Goal: Find specific fact: Find specific fact

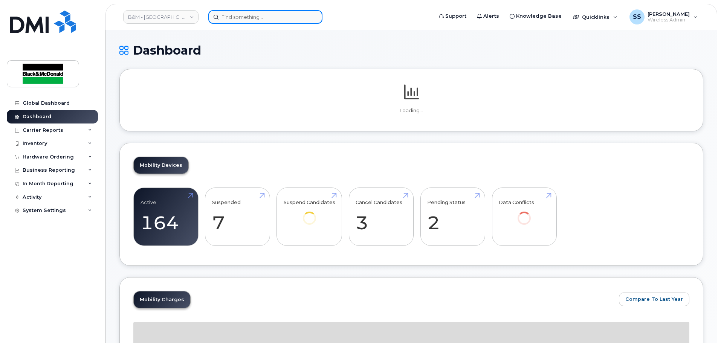
click at [245, 18] on input at bounding box center [265, 17] width 114 height 14
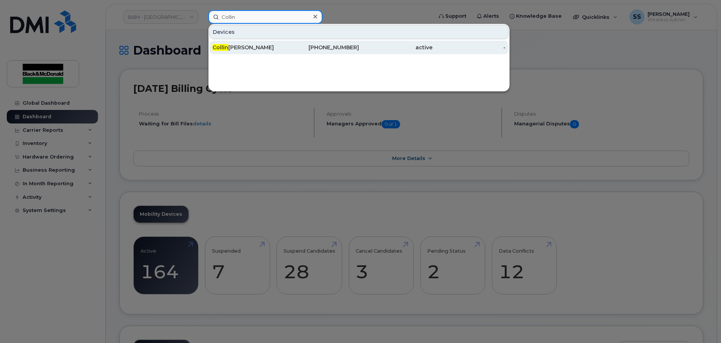
type input "Collin"
click at [265, 41] on link "[PERSON_NAME] [PHONE_NUMBER] active -" at bounding box center [358, 48] width 299 height 14
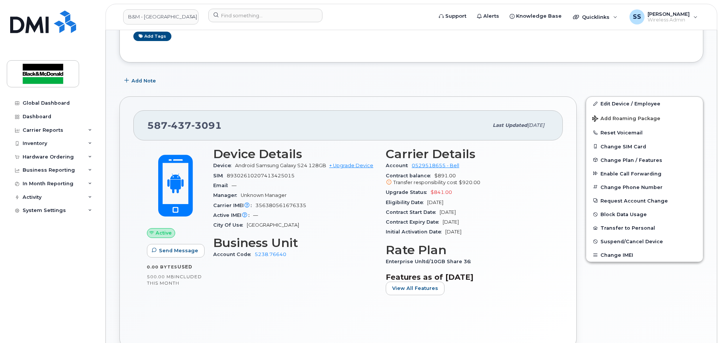
scroll to position [113, 0]
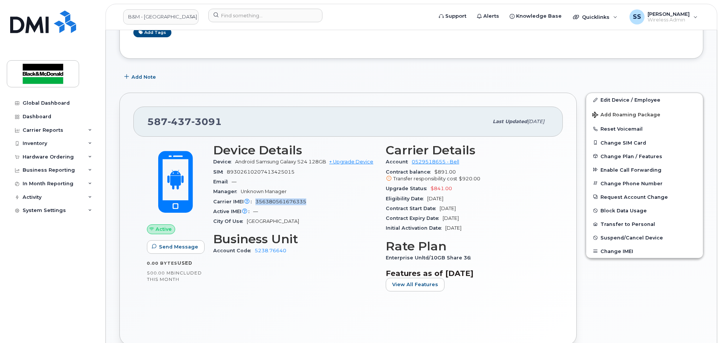
drag, startPoint x: 280, startPoint y: 207, endPoint x: 258, endPoint y: 200, distance: 23.1
click at [255, 203] on div "Carrier IMEI Carrier IMEI is reported during the last billing cycle or change o…" at bounding box center [295, 202] width 164 height 10
copy span "356380561676335"
drag, startPoint x: 235, startPoint y: 161, endPoint x: 325, endPoint y: 163, distance: 90.1
click at [325, 163] on div "Device Android Samsung Galaxy S24 128GB + Upgrade Device" at bounding box center [295, 162] width 164 height 10
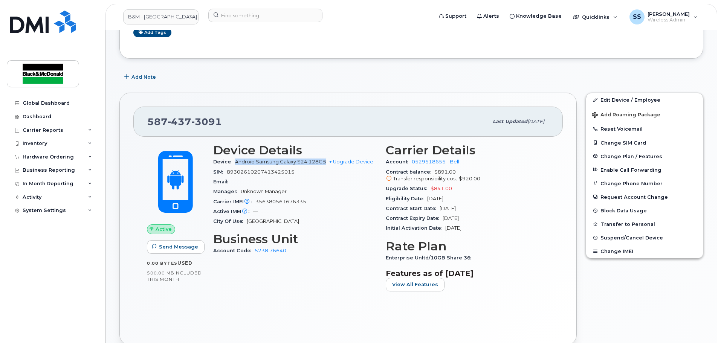
copy span "Android Samsung Galaxy S24 128GB"
